Goal: Task Accomplishment & Management: Use online tool/utility

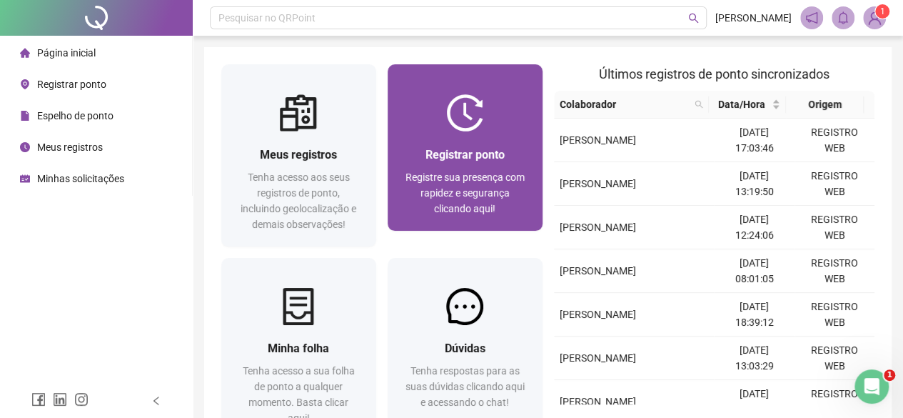
click at [471, 215] on div "Registre sua presença com rapidez e segurança clicando aqui!" at bounding box center [465, 192] width 121 height 47
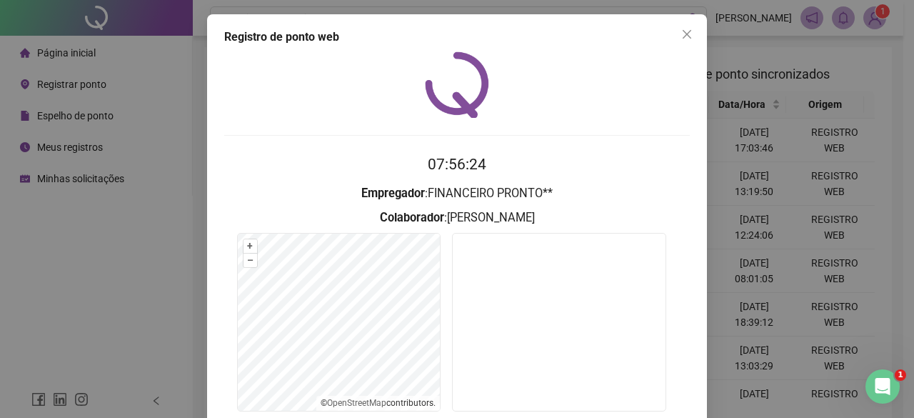
scroll to position [107, 0]
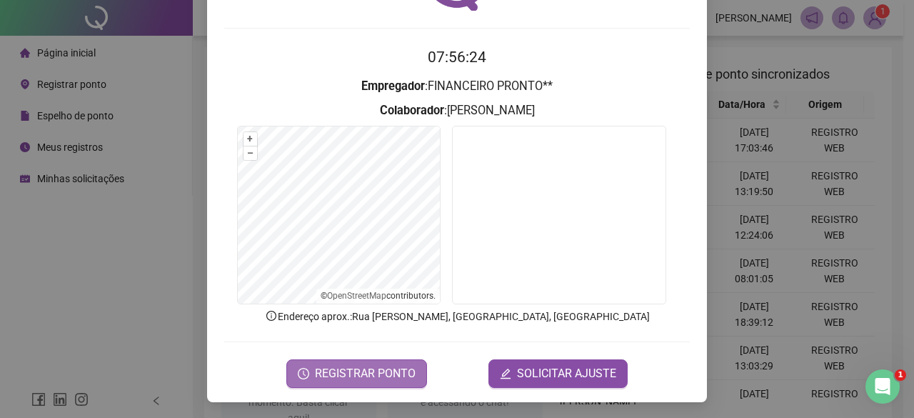
click at [341, 373] on span "REGISTRAR PONTO" at bounding box center [365, 373] width 101 height 17
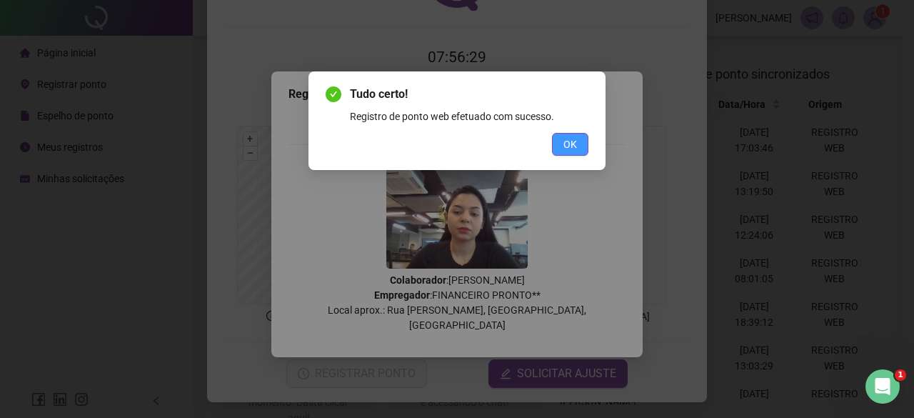
click at [576, 152] on button "OK" at bounding box center [570, 144] width 36 height 23
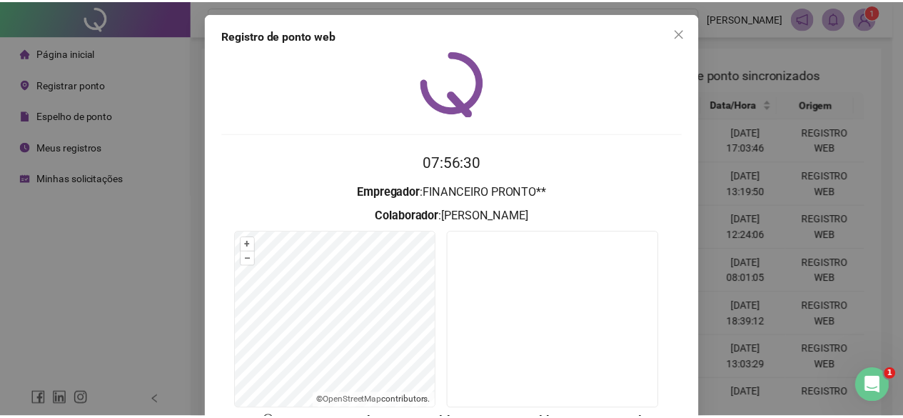
scroll to position [0, 0]
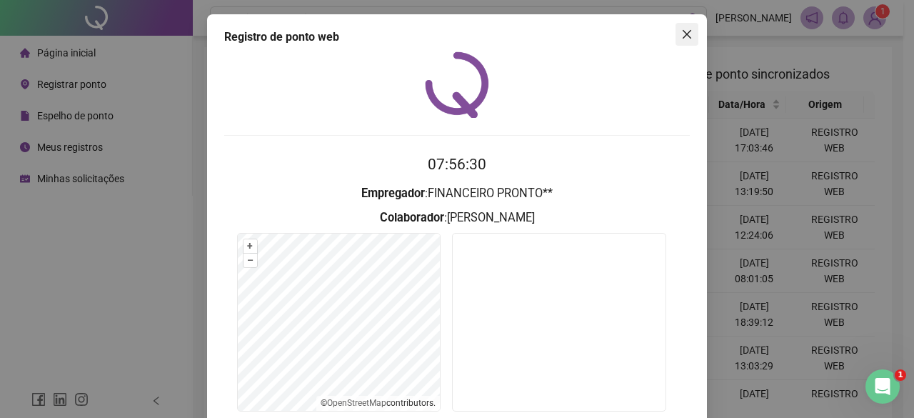
click at [687, 31] on span "Close" at bounding box center [687, 34] width 23 height 11
